Goal: Task Accomplishment & Management: Manage account settings

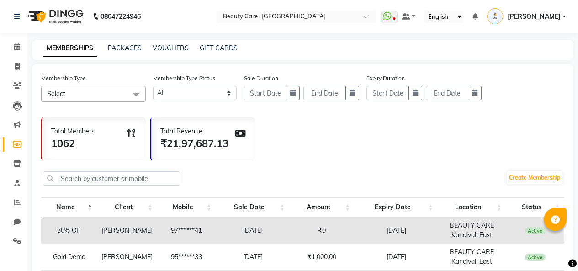
select select
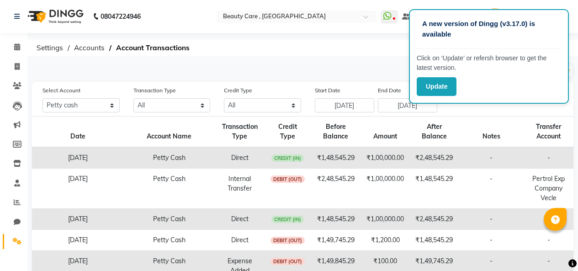
select select "2399"
drag, startPoint x: 0, startPoint y: 0, endPoint x: 424, endPoint y: 86, distance: 432.6
click at [424, 86] on button "Update" at bounding box center [437, 86] width 40 height 19
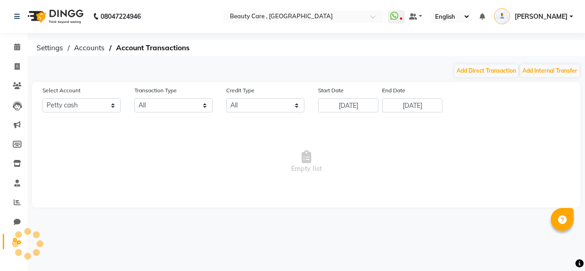
select select "2399"
